Goal: Task Accomplishment & Management: Manage account settings

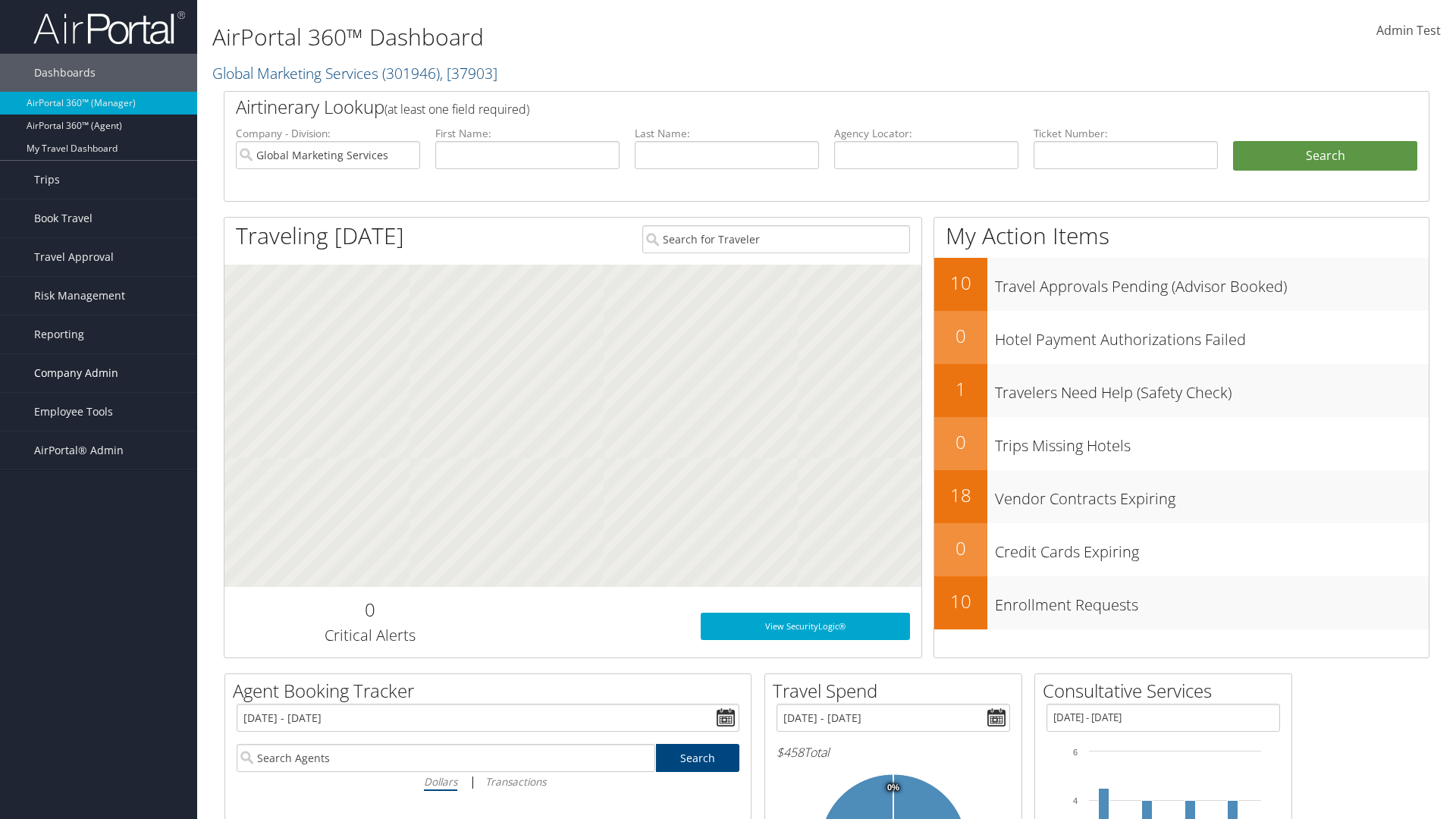
click at [99, 373] on span "Company Admin" at bounding box center [76, 373] width 84 height 38
click at [99, 642] on link "Report Settings" at bounding box center [99, 653] width 197 height 23
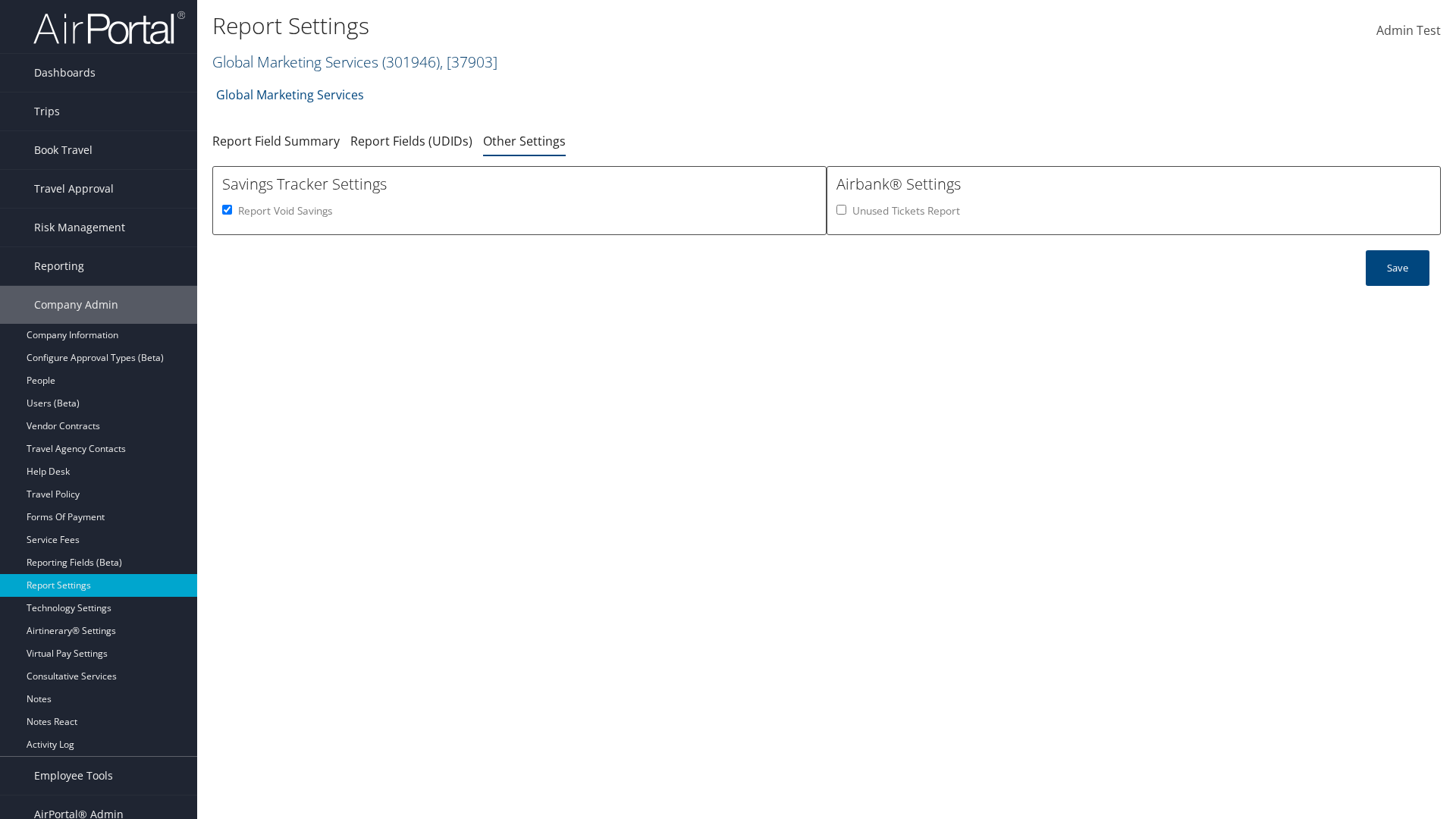
click at [293, 61] on link "Global Marketing Services ( 301946 ) , [ 37903 ]" at bounding box center [355, 61] width 285 height 20
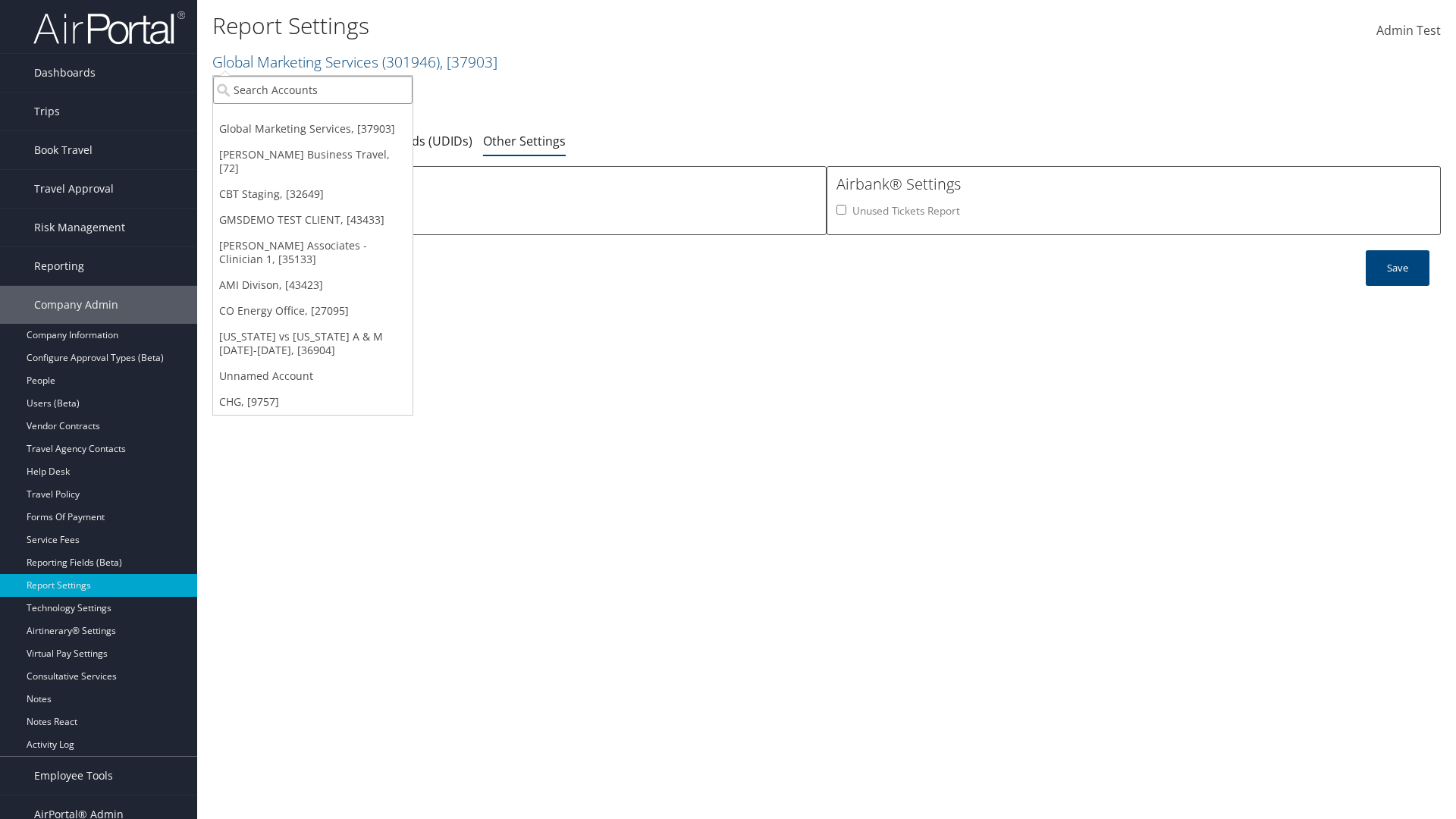
click at [312, 90] on input "search" at bounding box center [313, 90] width 200 height 28
type input "Global Marketing Services"
click at [327, 117] on div "Global Marketing Services (301946), [37903]" at bounding box center [327, 117] width 244 height 14
